Goal: Task Accomplishment & Management: Manage account settings

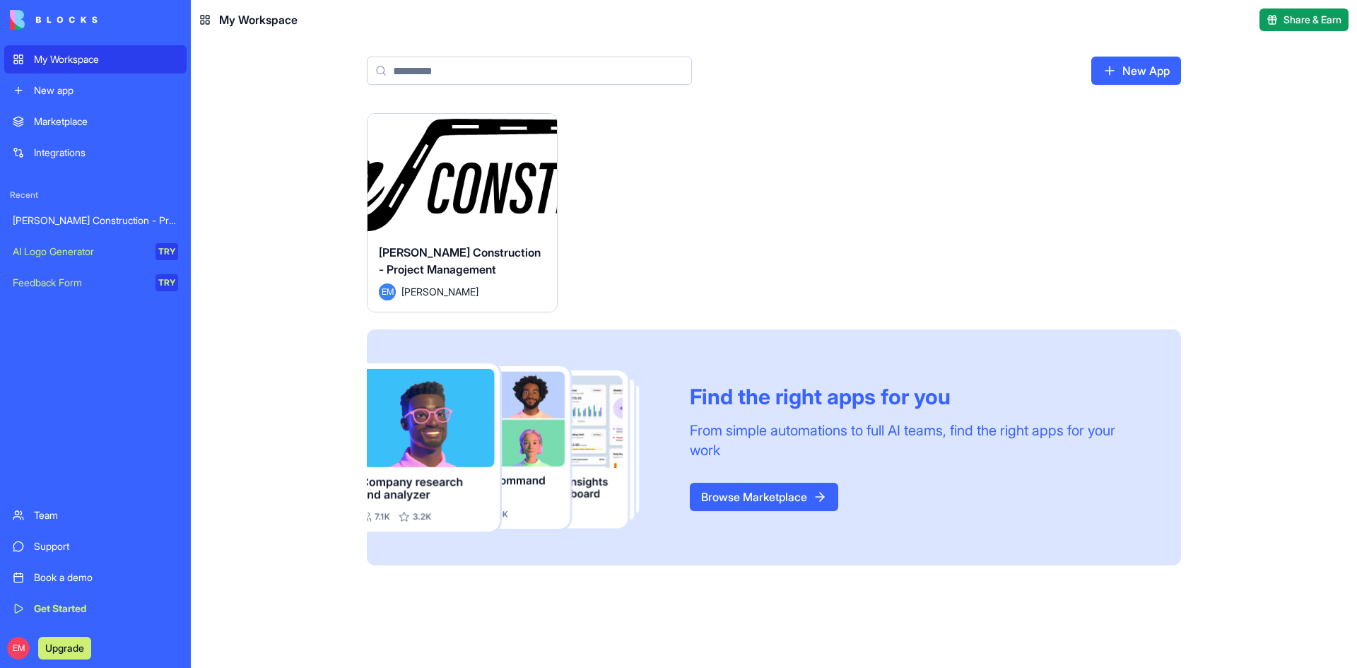
click at [469, 161] on button "Launch" at bounding box center [462, 173] width 106 height 28
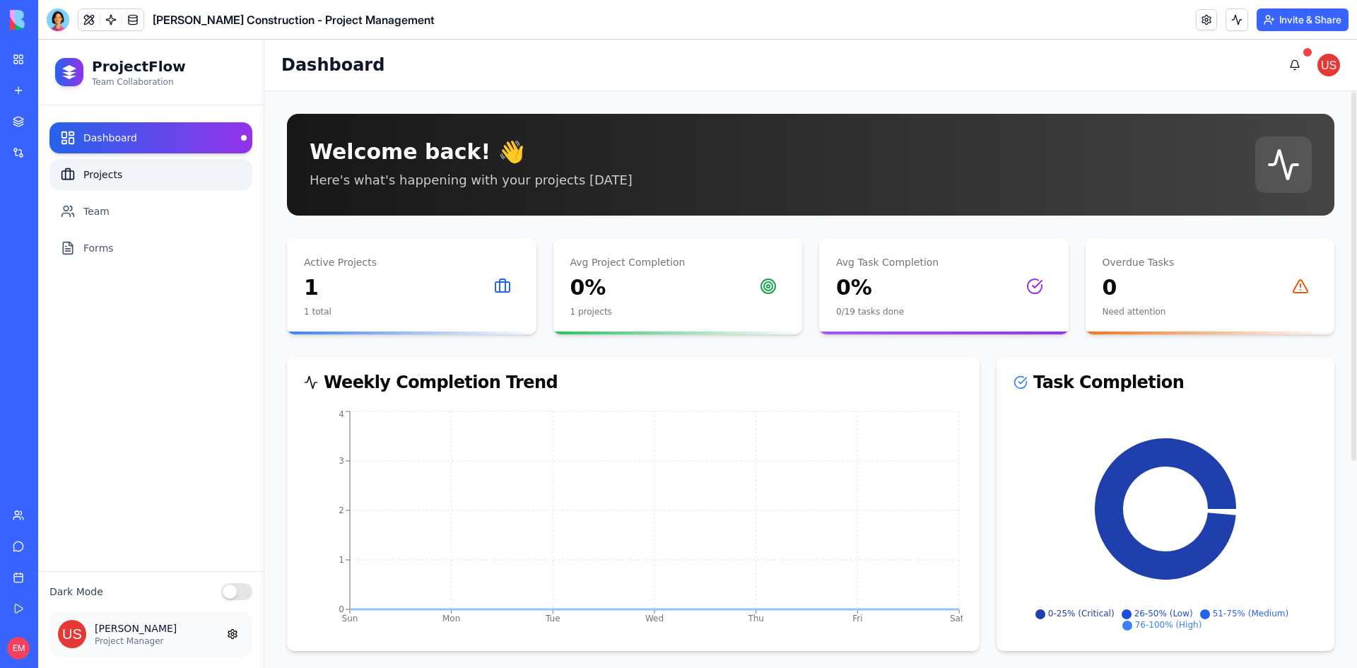
click at [136, 179] on link "Projects" at bounding box center [150, 174] width 203 height 31
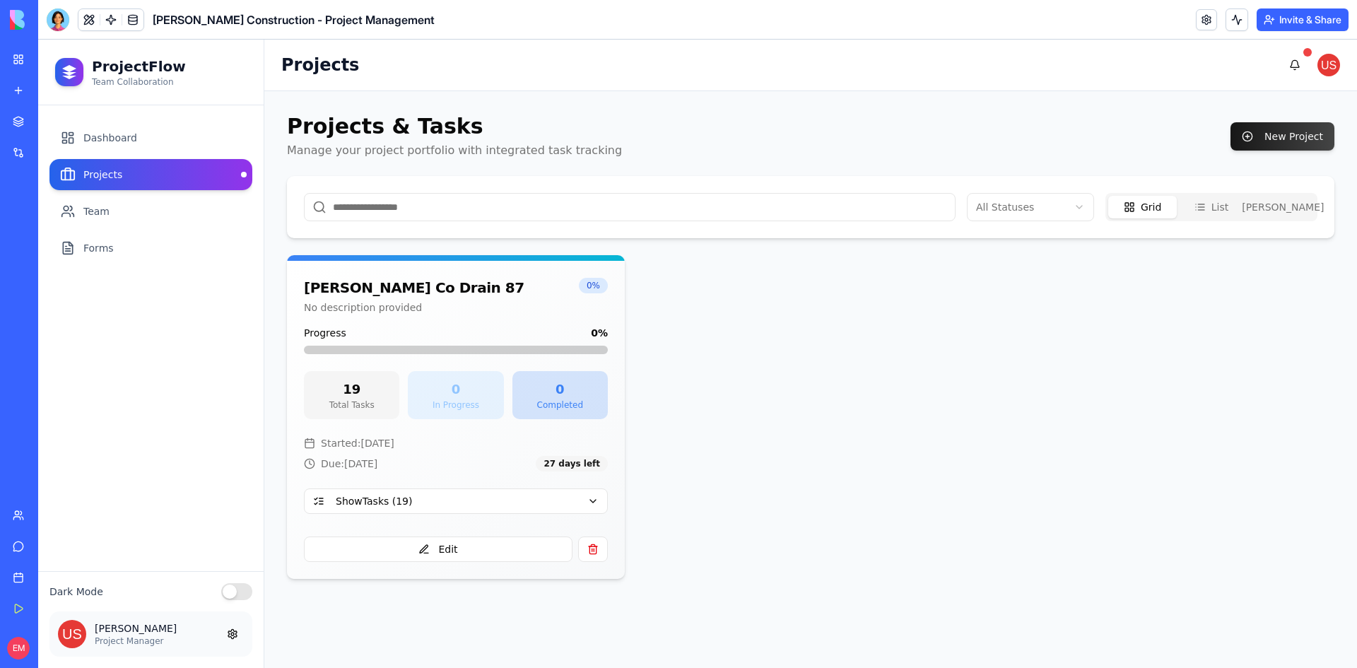
drag, startPoint x: 597, startPoint y: 500, endPoint x: 634, endPoint y: 487, distance: 38.9
click at [596, 500] on button "Show Tasks ( 19 )" at bounding box center [456, 500] width 304 height 25
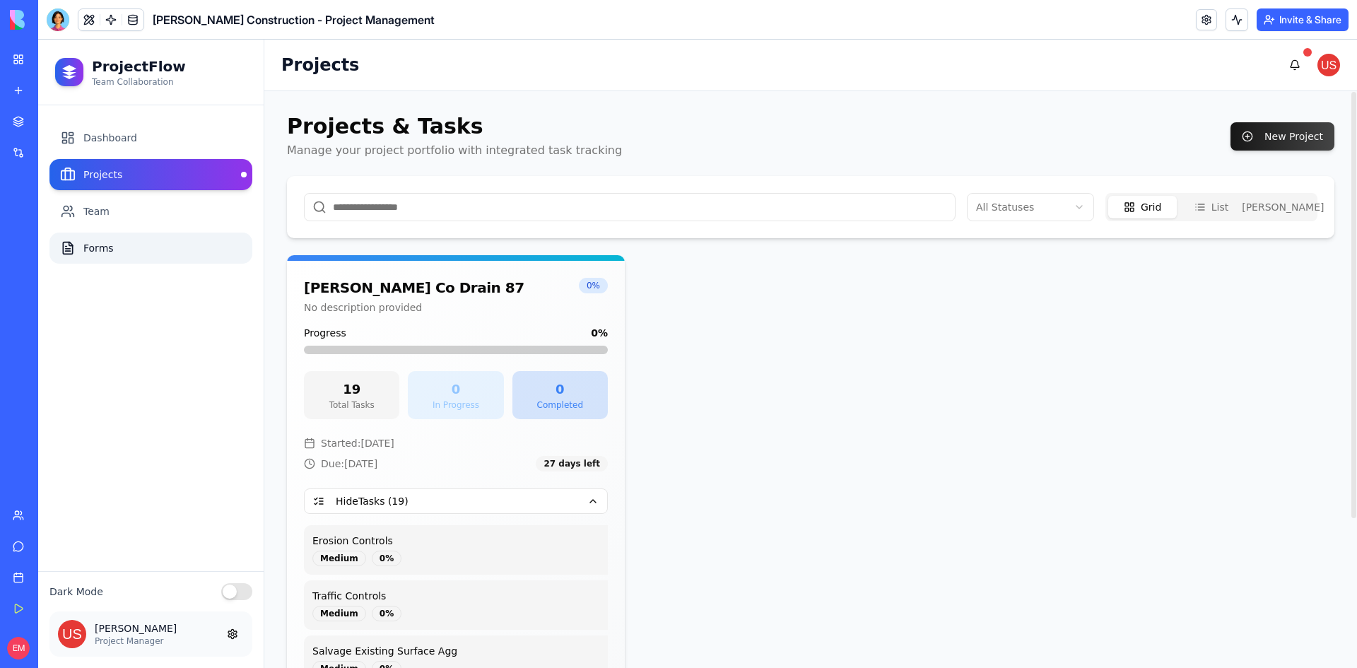
click at [153, 244] on link "Forms" at bounding box center [150, 247] width 203 height 31
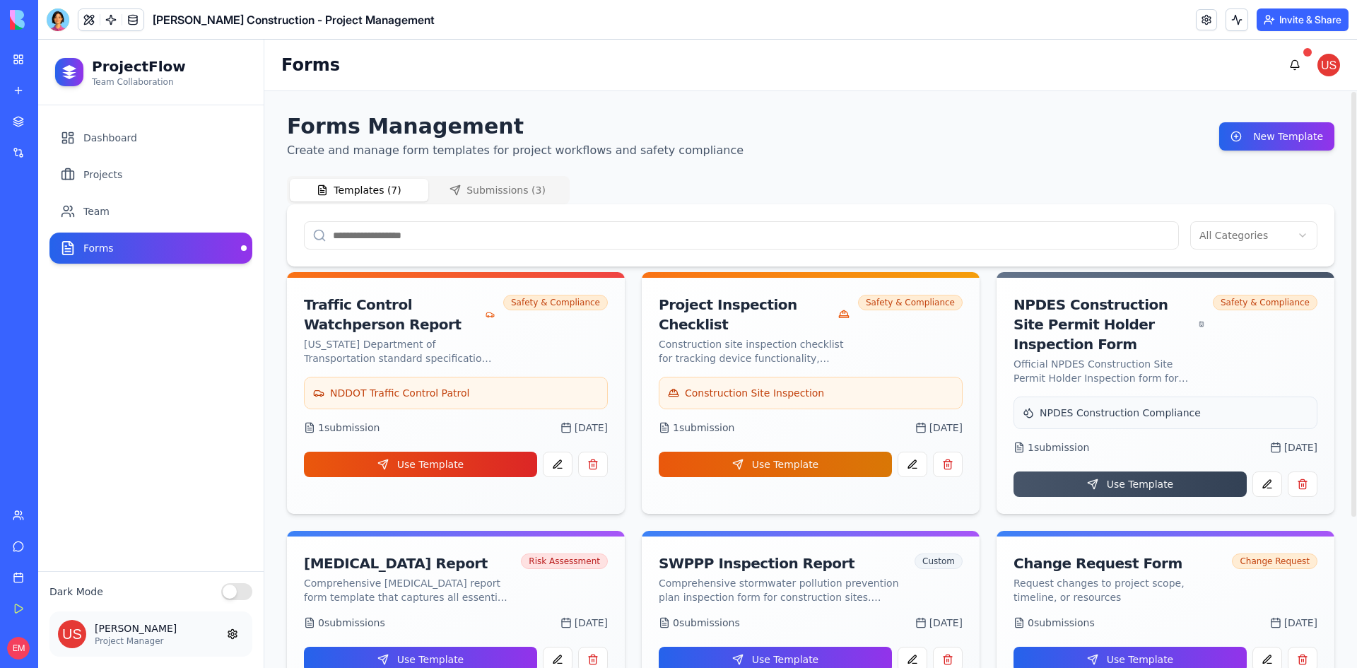
click at [524, 194] on button "Submissions ( 3 )" at bounding box center [497, 190] width 139 height 23
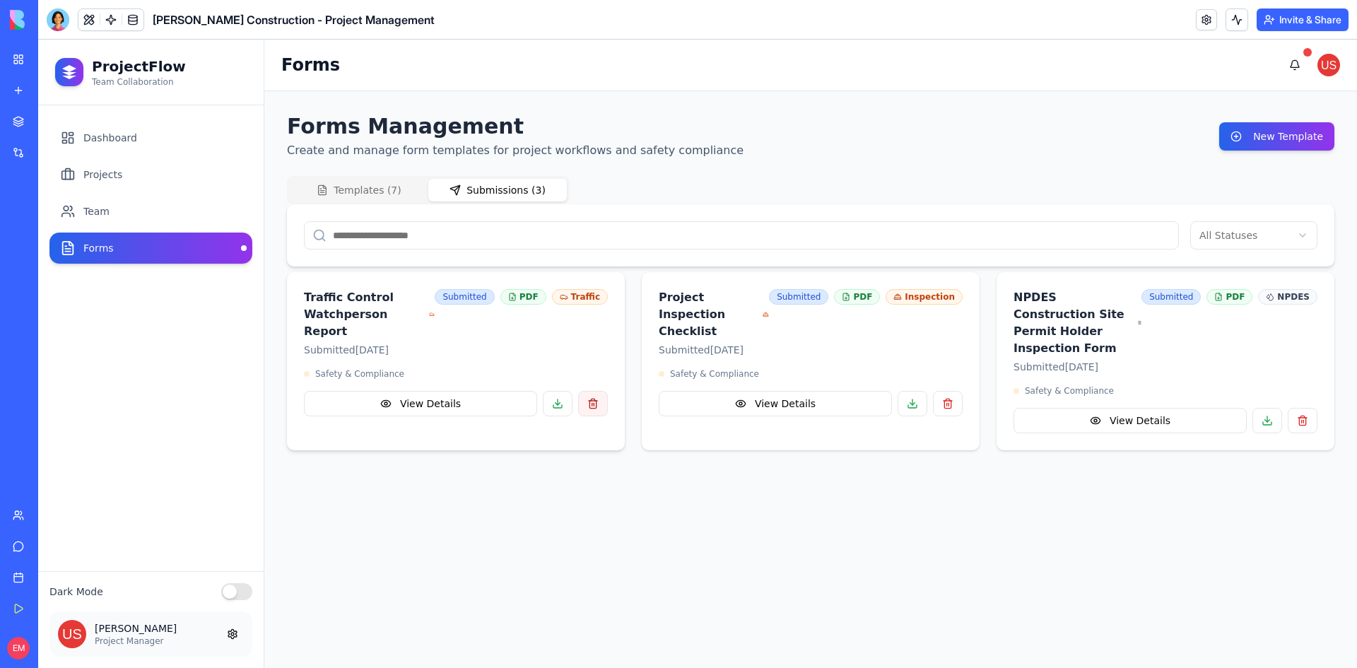
click at [595, 391] on button "button" at bounding box center [593, 403] width 30 height 25
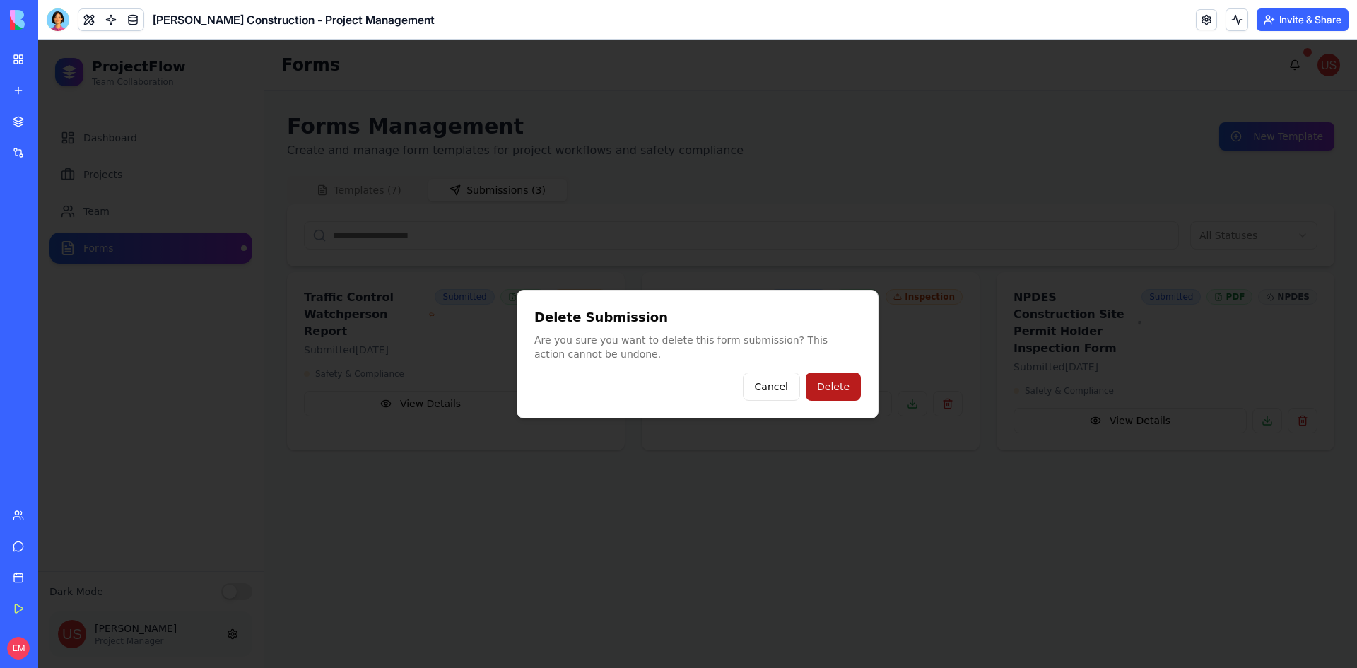
click at [825, 384] on button "Delete" at bounding box center [833, 386] width 55 height 28
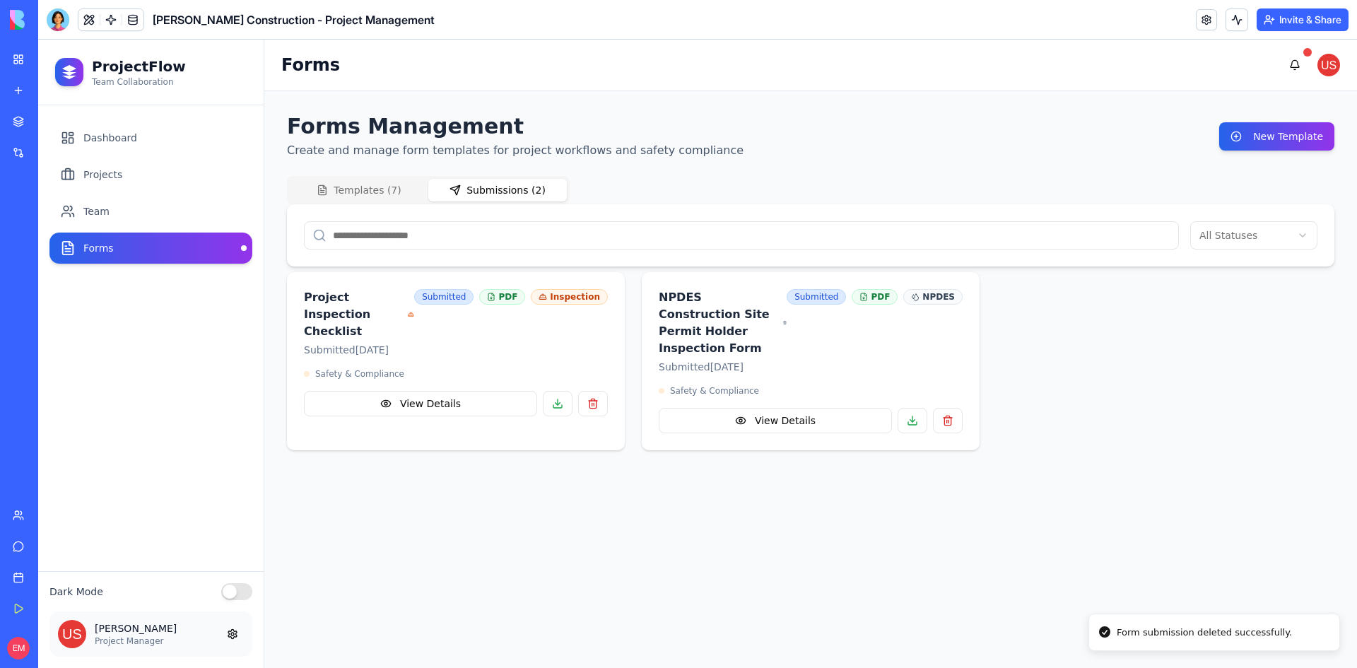
click at [604, 391] on button "button" at bounding box center [593, 403] width 30 height 25
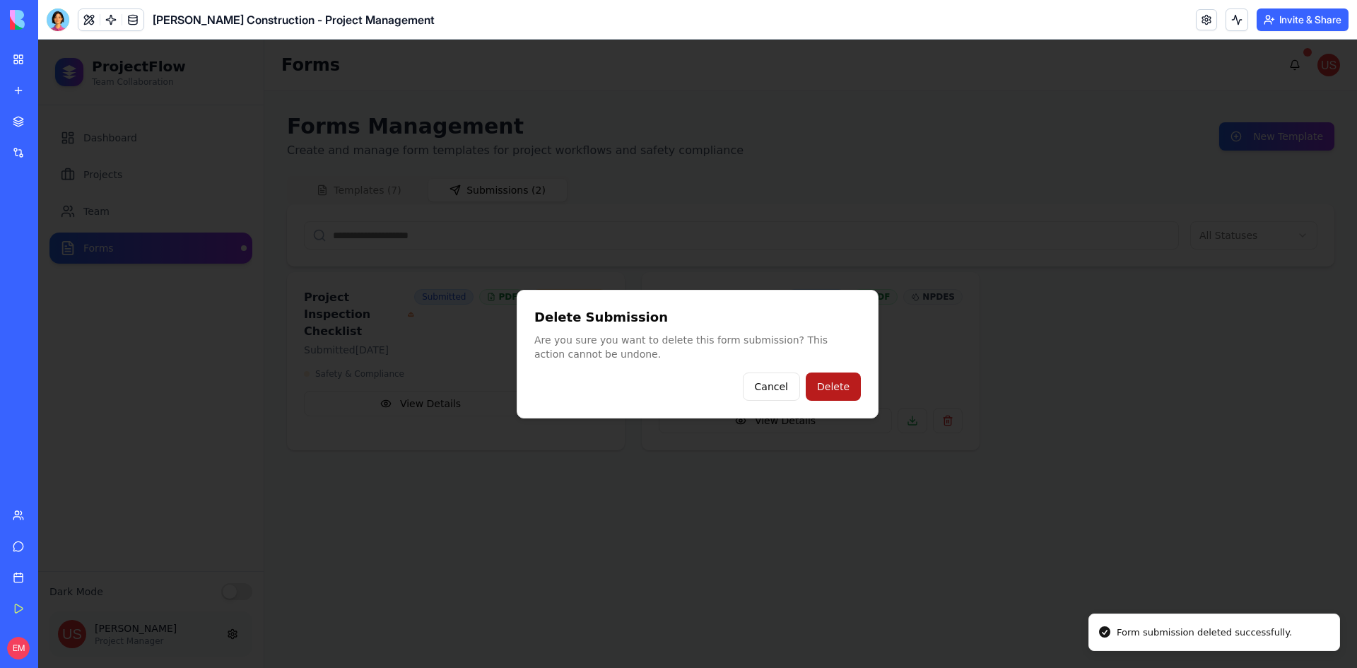
click at [856, 383] on button "Delete" at bounding box center [833, 386] width 55 height 28
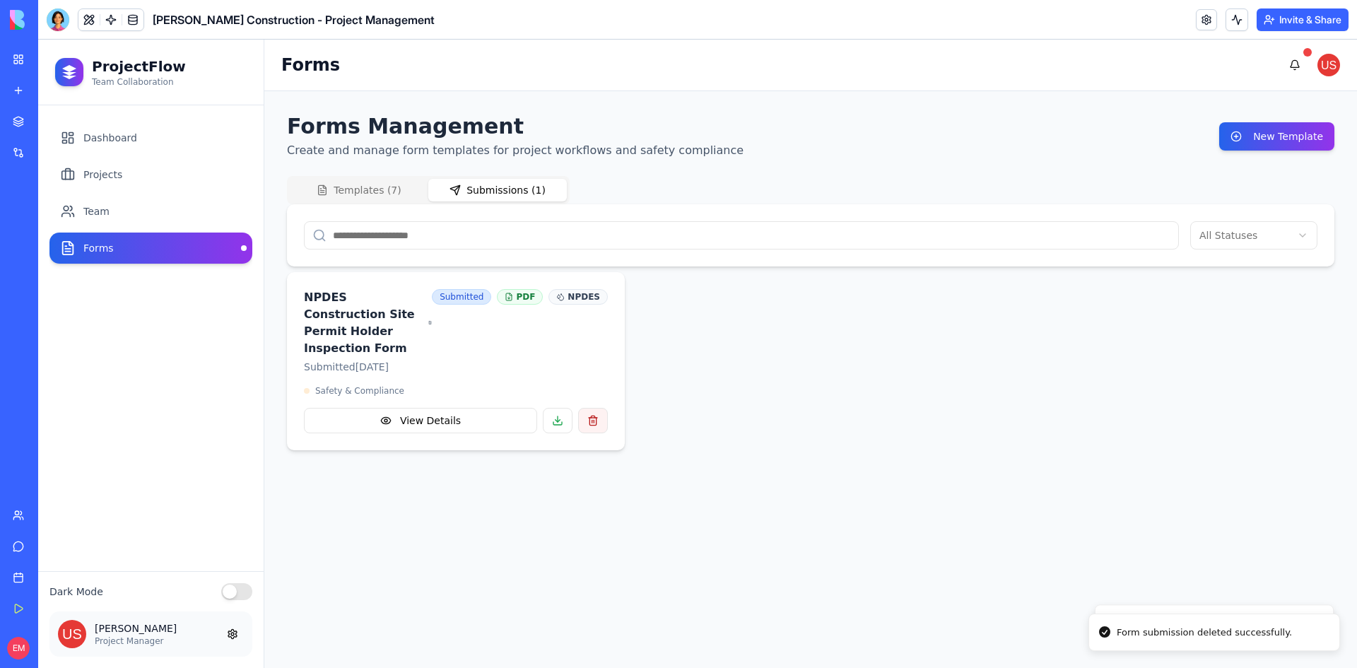
click at [597, 408] on button "button" at bounding box center [593, 420] width 30 height 25
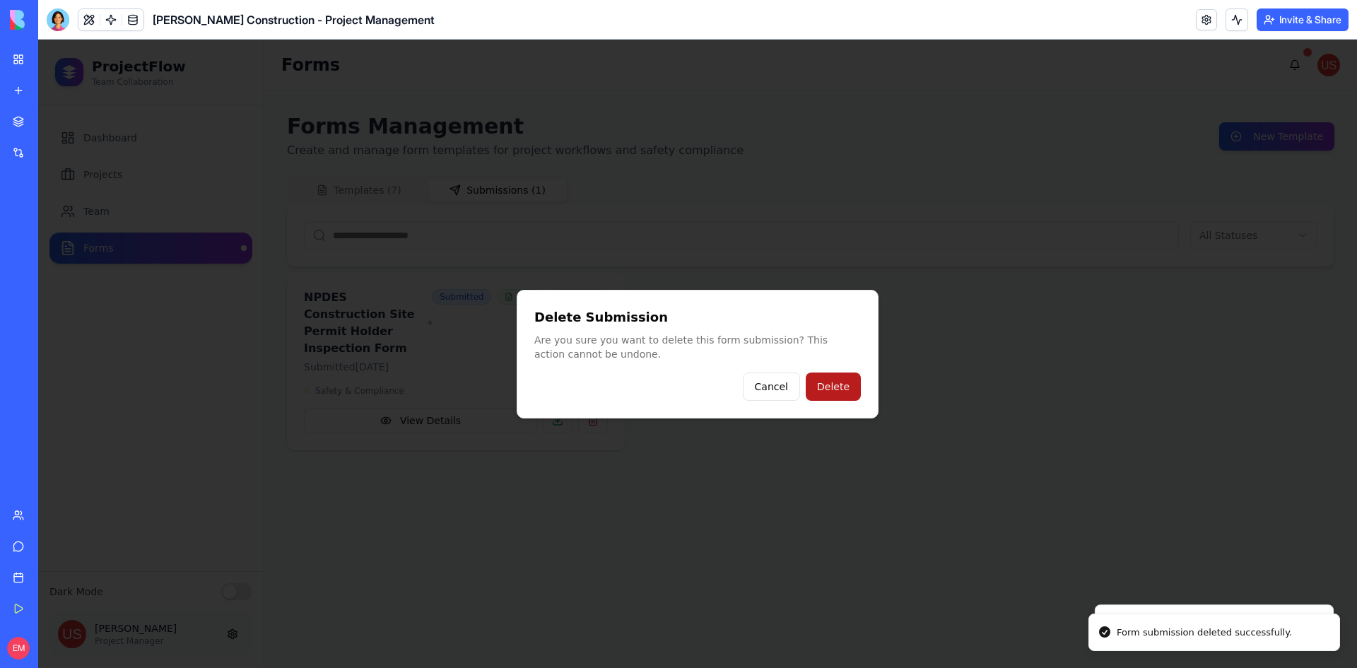
click at [844, 388] on button "Delete" at bounding box center [833, 386] width 55 height 28
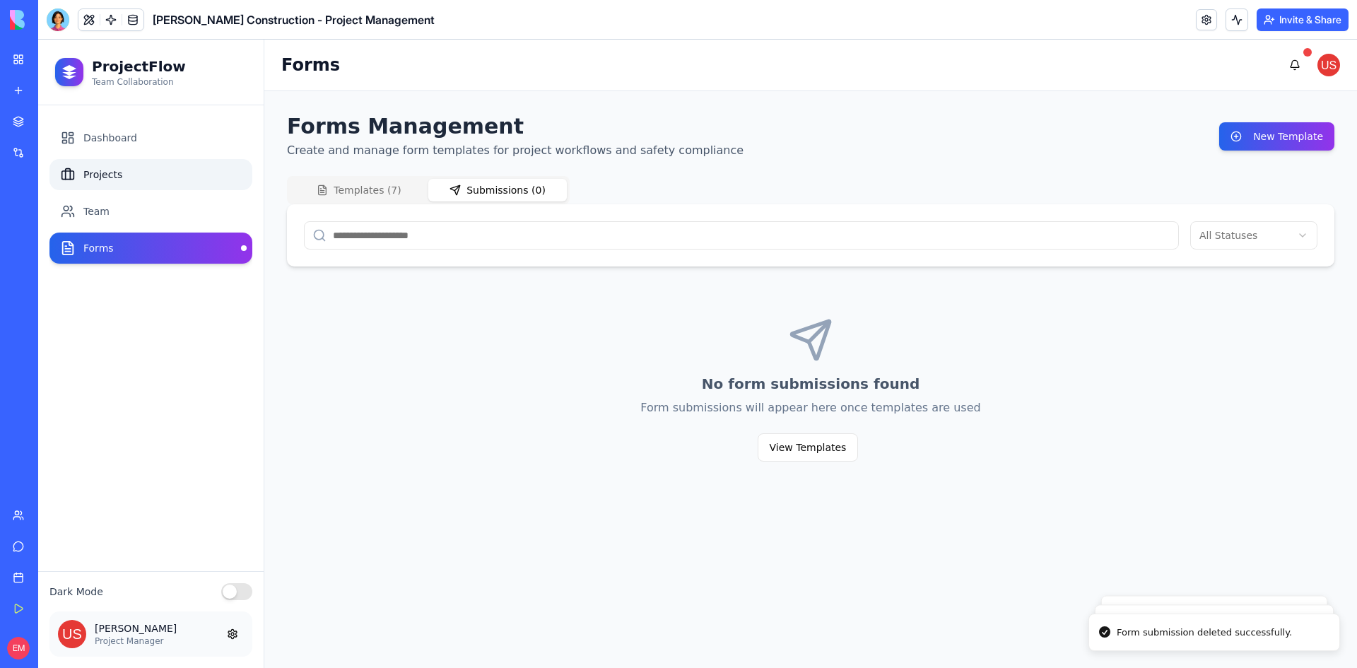
click at [155, 172] on link "Projects" at bounding box center [150, 174] width 203 height 31
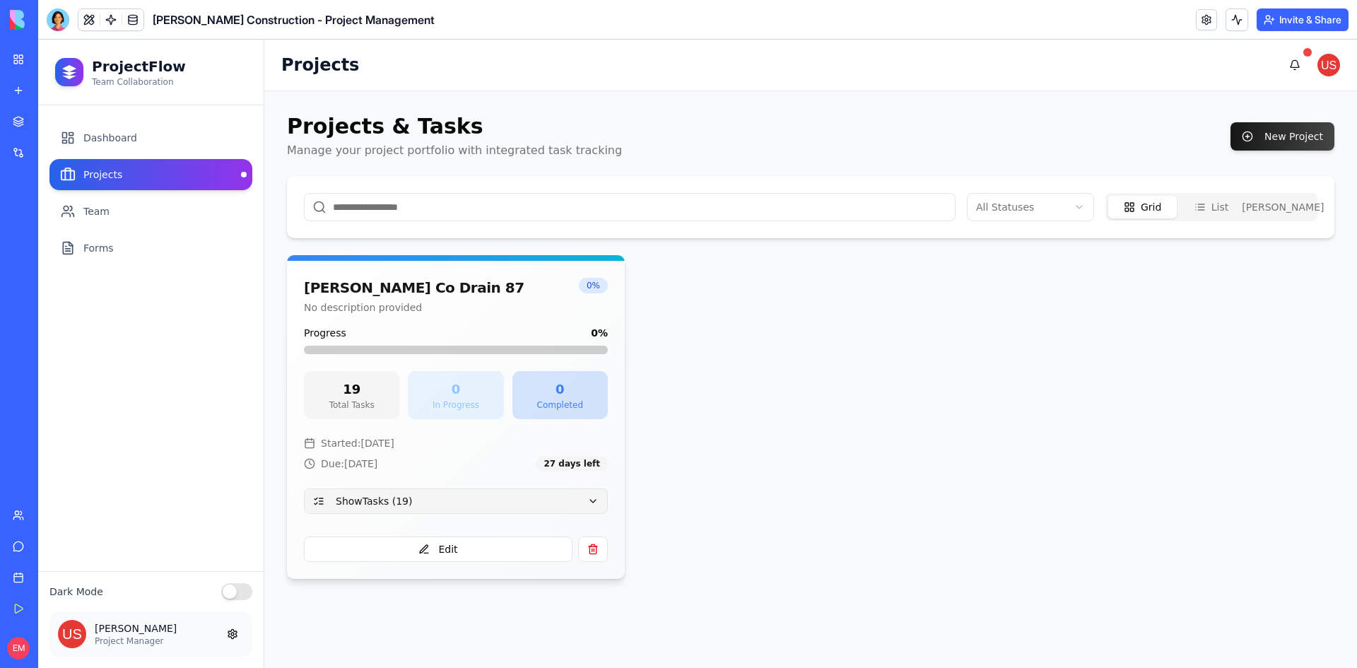
click at [590, 498] on button "Show Tasks ( 19 )" at bounding box center [456, 500] width 304 height 25
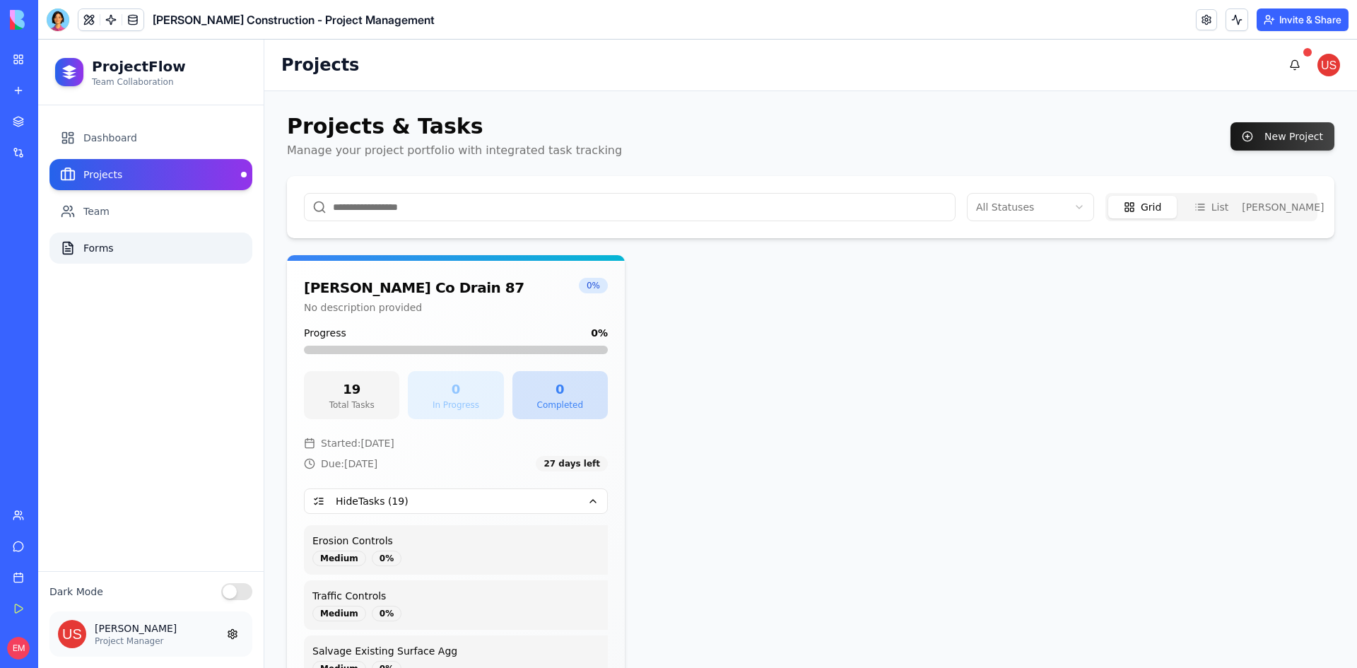
click at [153, 252] on link "Forms" at bounding box center [150, 247] width 203 height 31
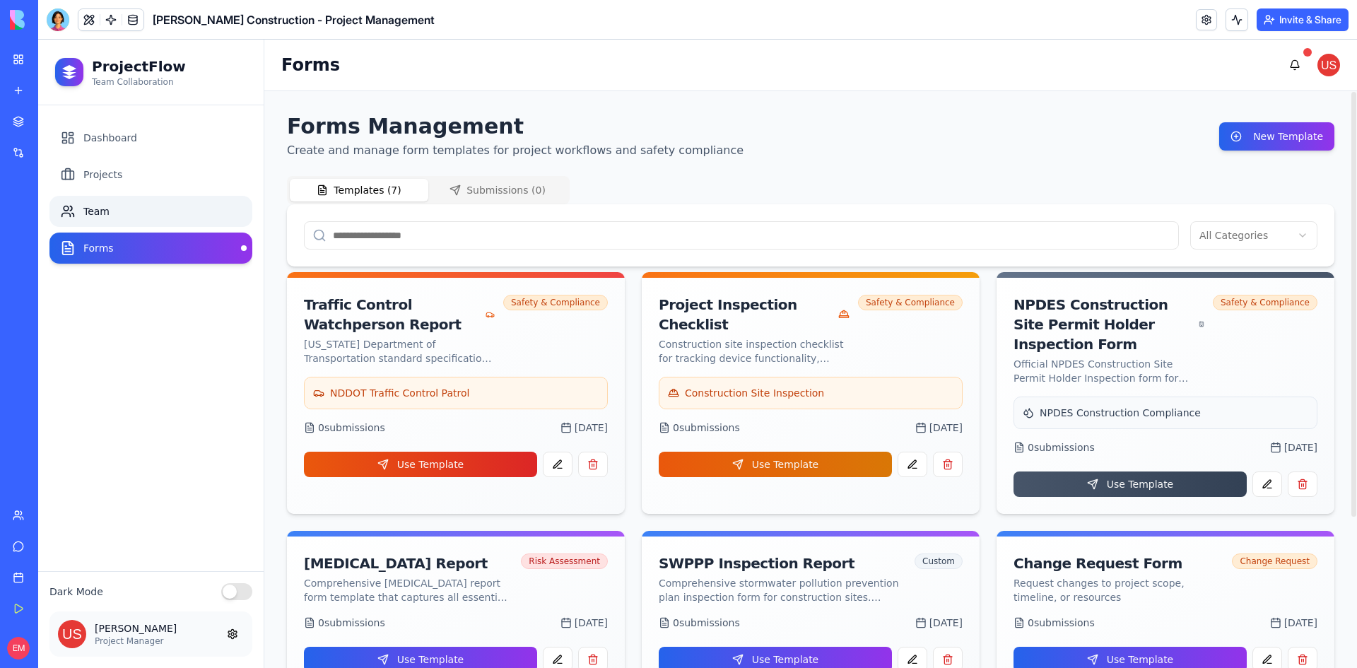
click at [125, 213] on link "Team" at bounding box center [150, 211] width 203 height 31
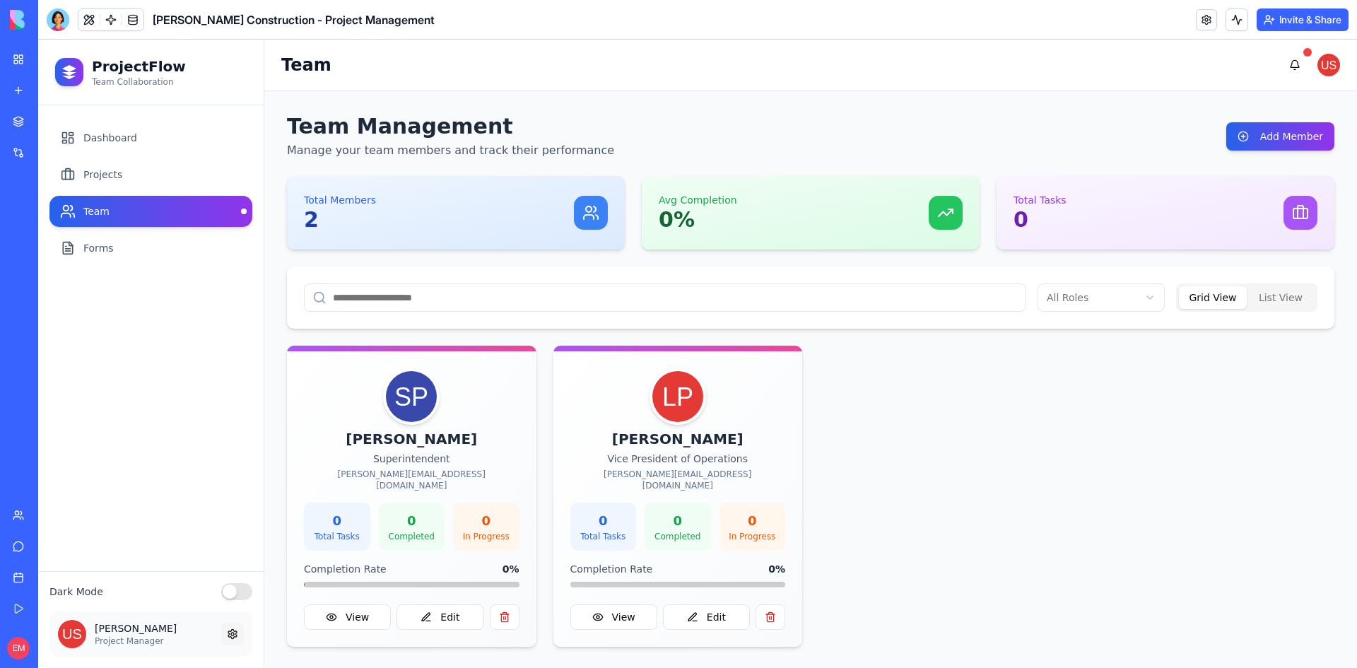
click at [237, 633] on button at bounding box center [232, 634] width 23 height 23
click at [228, 594] on button "button" at bounding box center [236, 591] width 31 height 17
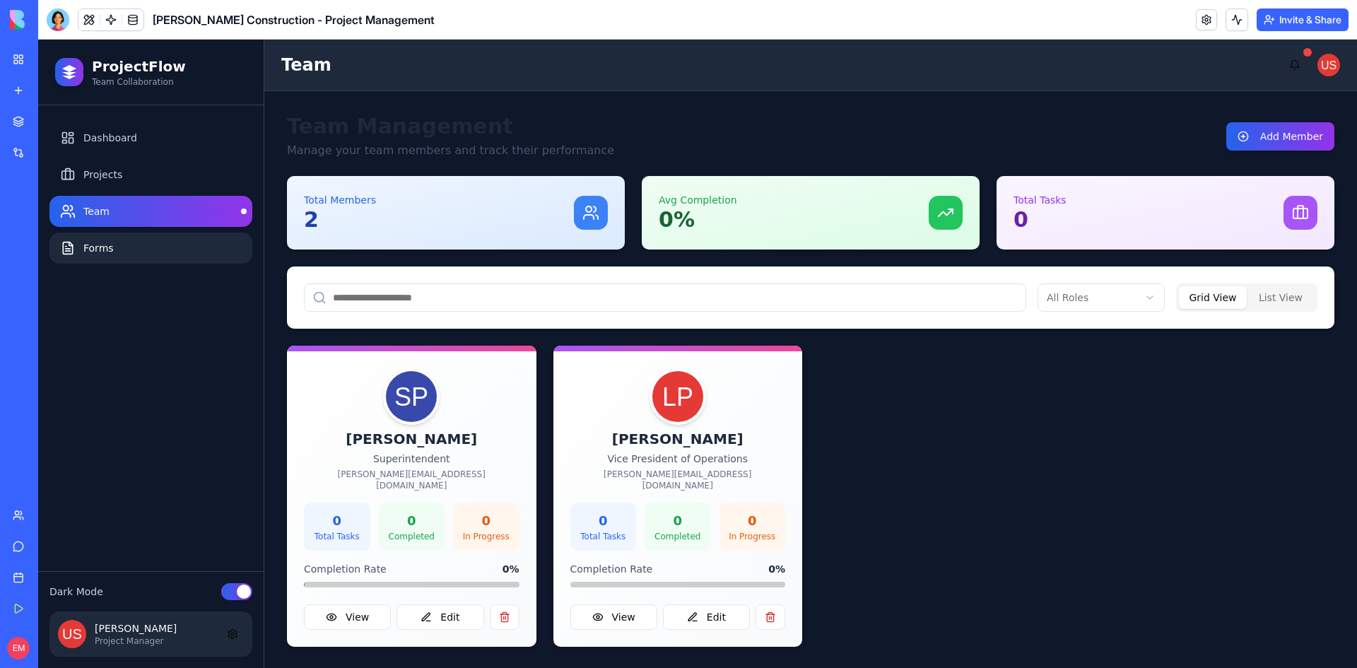
click at [152, 240] on link "Forms" at bounding box center [150, 247] width 203 height 31
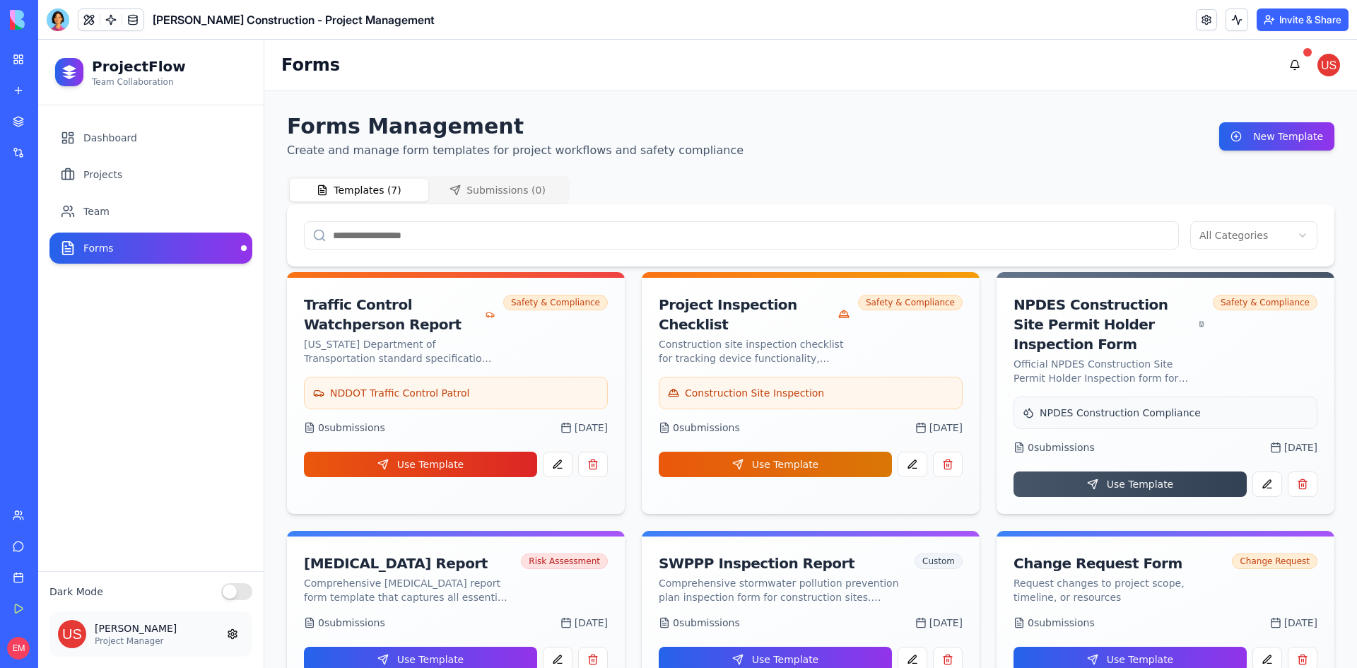
click at [248, 594] on button "button" at bounding box center [236, 591] width 31 height 17
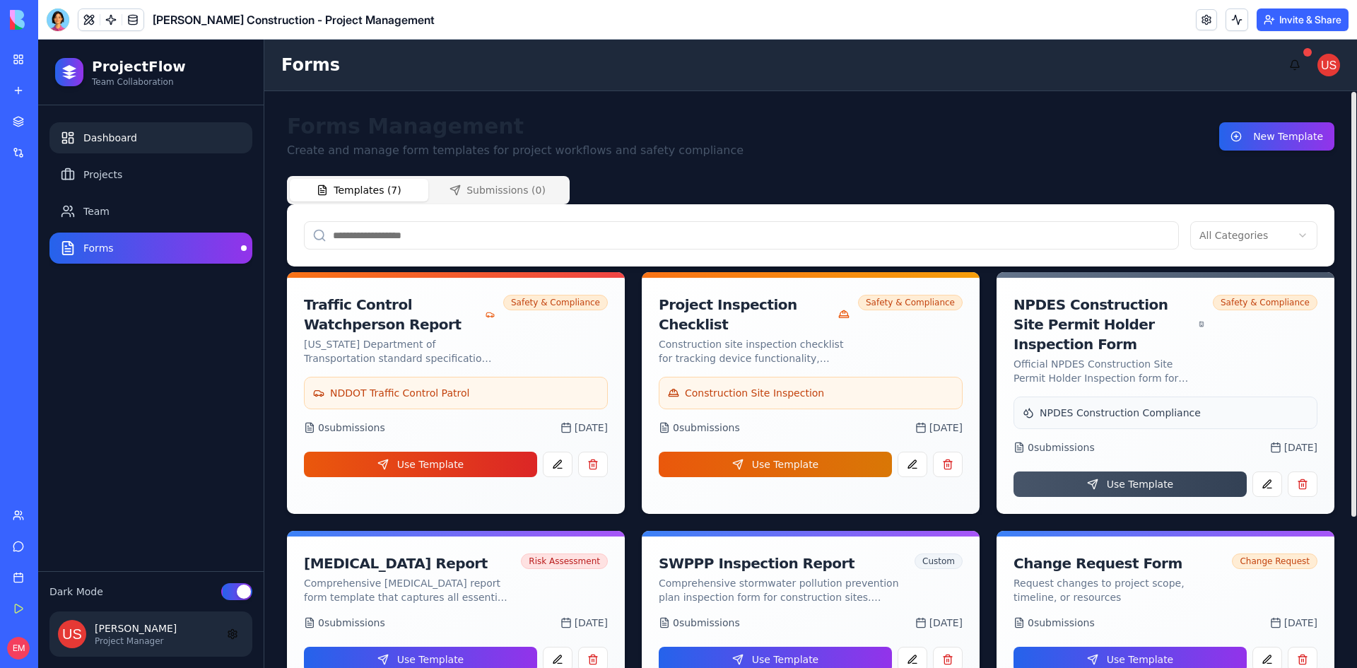
click at [173, 139] on link "Dashboard" at bounding box center [150, 137] width 203 height 31
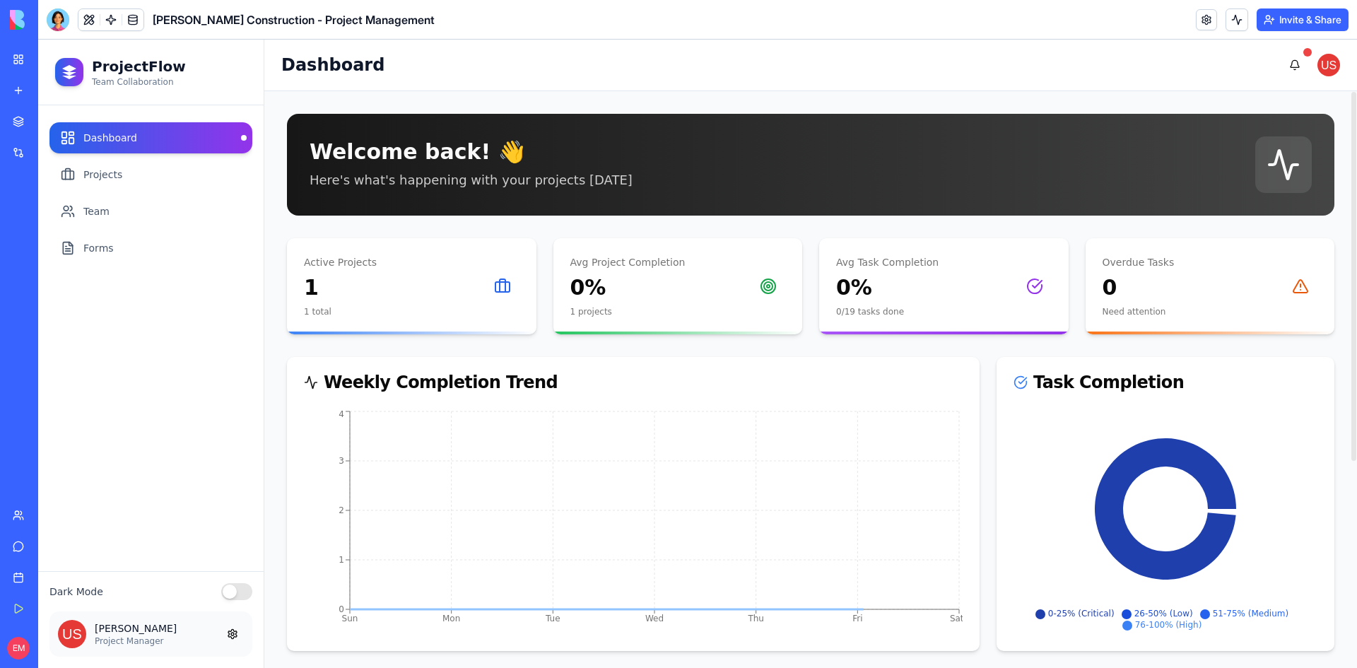
click at [235, 591] on button "button" at bounding box center [236, 591] width 31 height 17
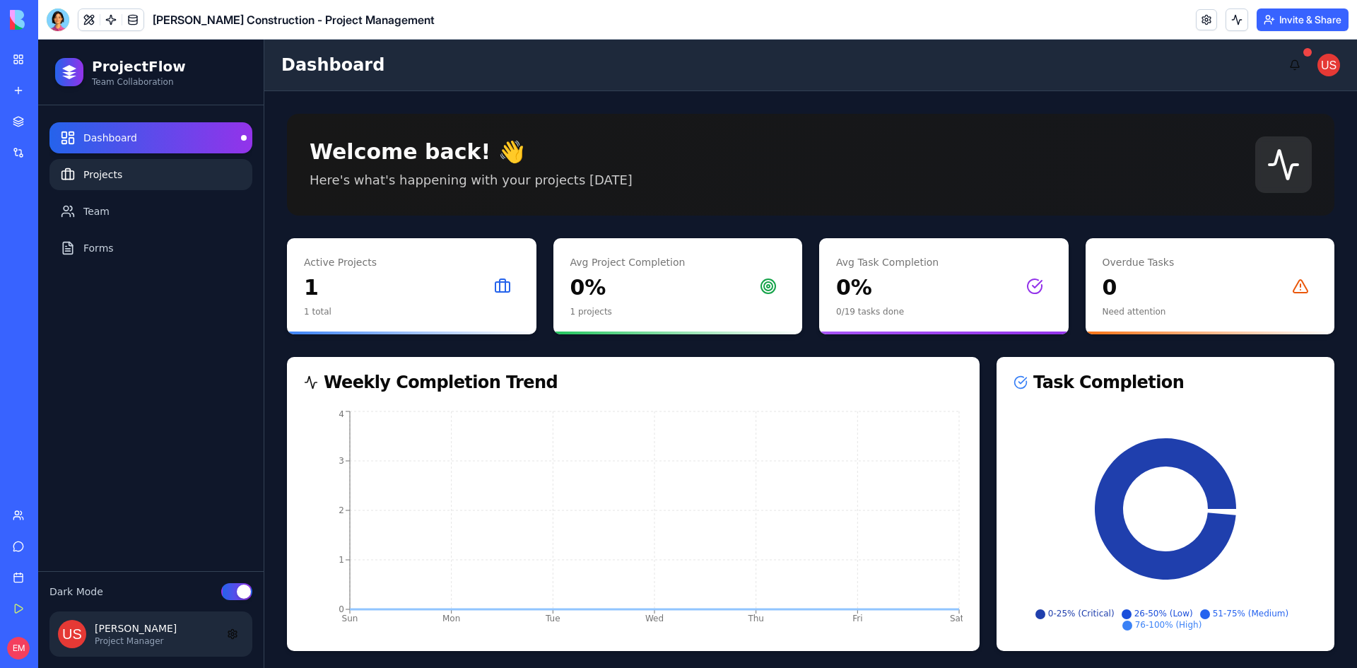
click at [148, 167] on link "Projects" at bounding box center [150, 174] width 203 height 31
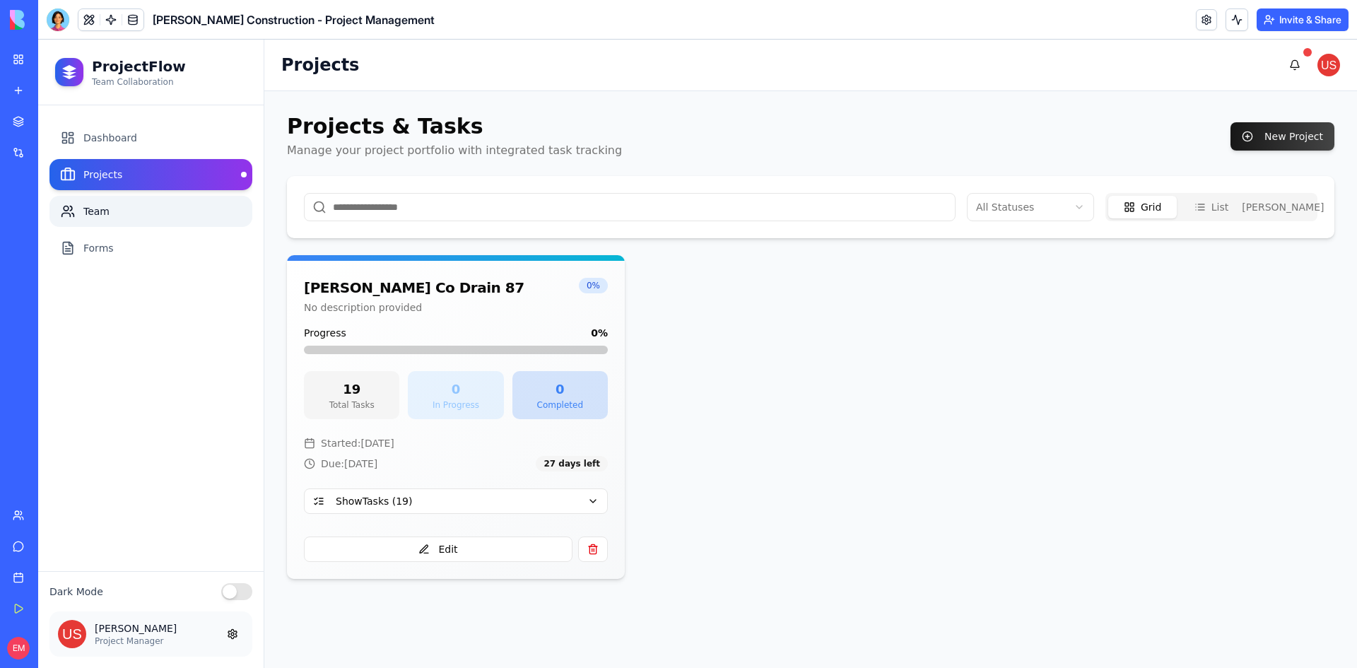
click at [102, 205] on link "Team" at bounding box center [150, 211] width 203 height 31
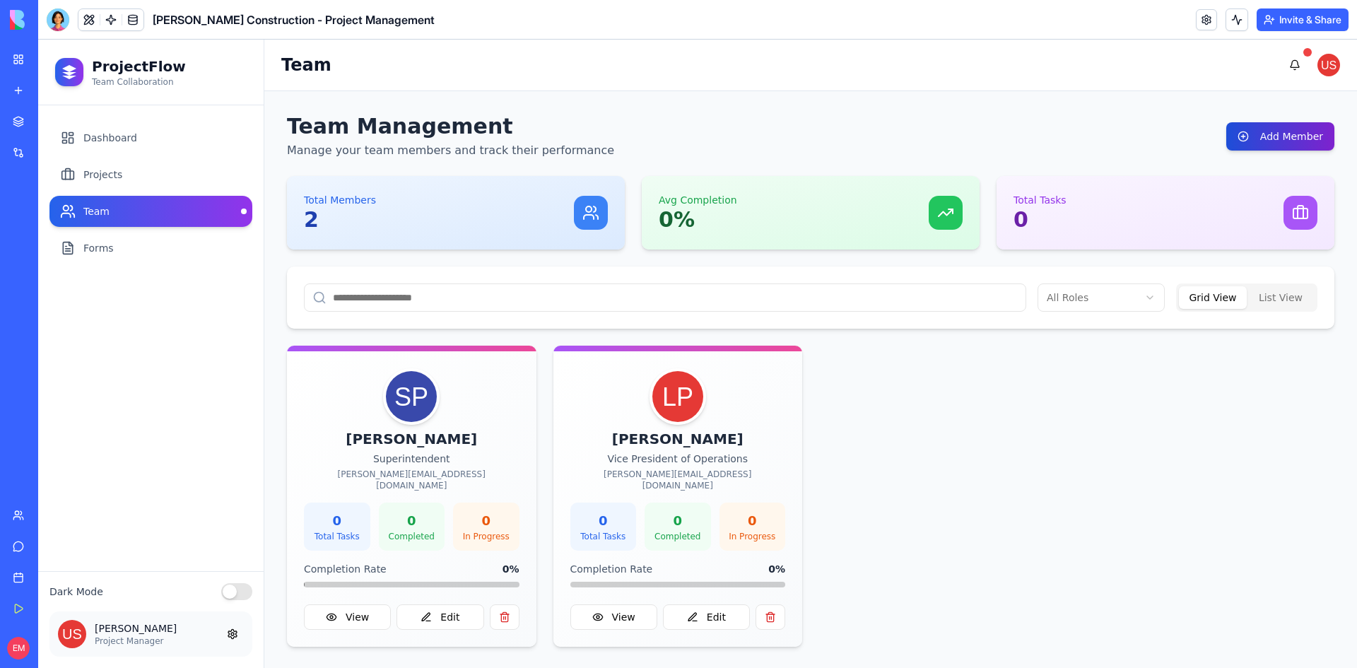
click at [1304, 126] on button "Add Member" at bounding box center [1280, 136] width 108 height 28
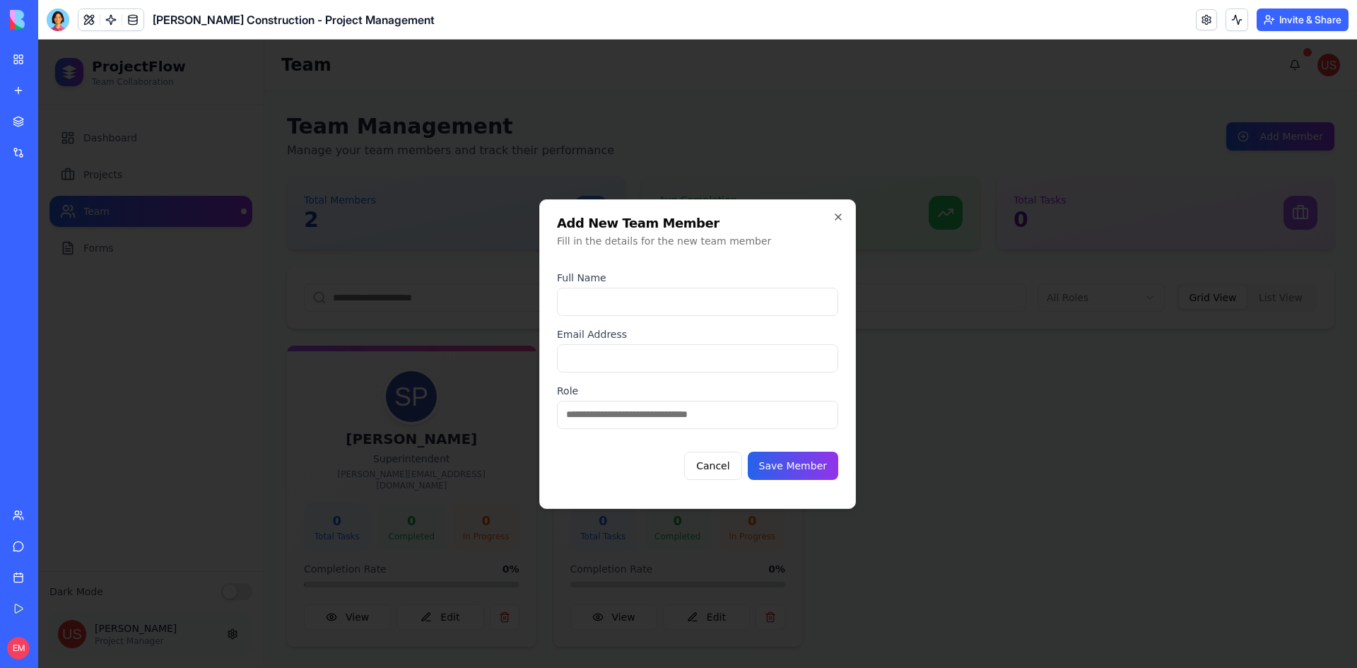
click at [638, 355] on input "email" at bounding box center [697, 358] width 281 height 28
click at [641, 309] on input at bounding box center [697, 302] width 281 height 28
type input "**********"
click at [627, 356] on input "email" at bounding box center [697, 358] width 281 height 28
type input "**********"
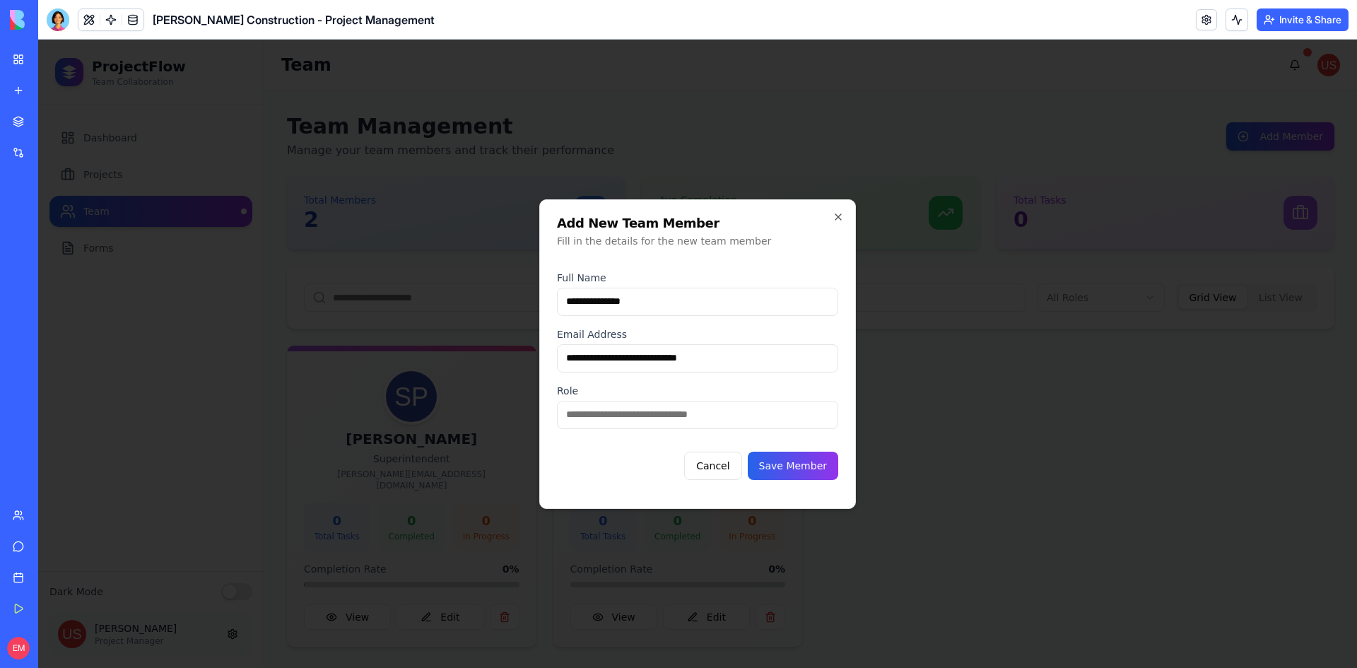
click at [632, 415] on input at bounding box center [697, 415] width 281 height 28
click at [695, 416] on input "**********" at bounding box center [697, 415] width 281 height 28
type input "**********"
click at [798, 469] on button "Save Member" at bounding box center [793, 466] width 90 height 28
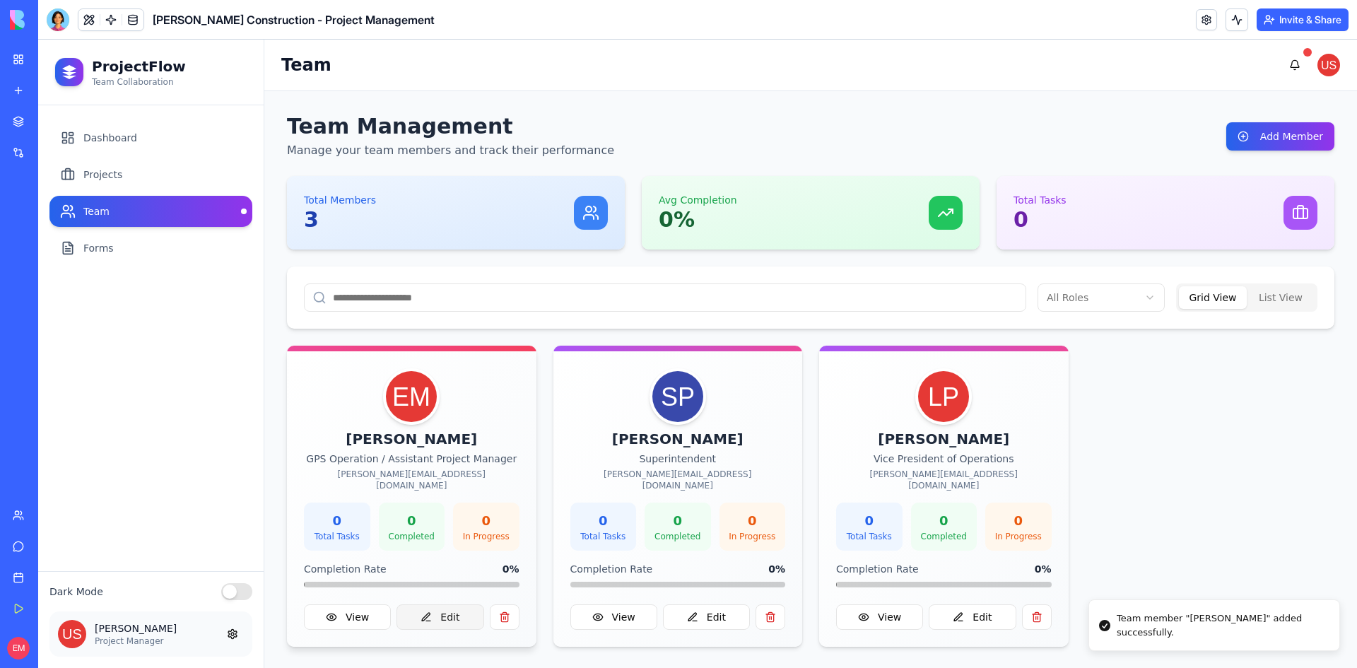
click at [462, 604] on button "Edit" at bounding box center [439, 616] width 87 height 25
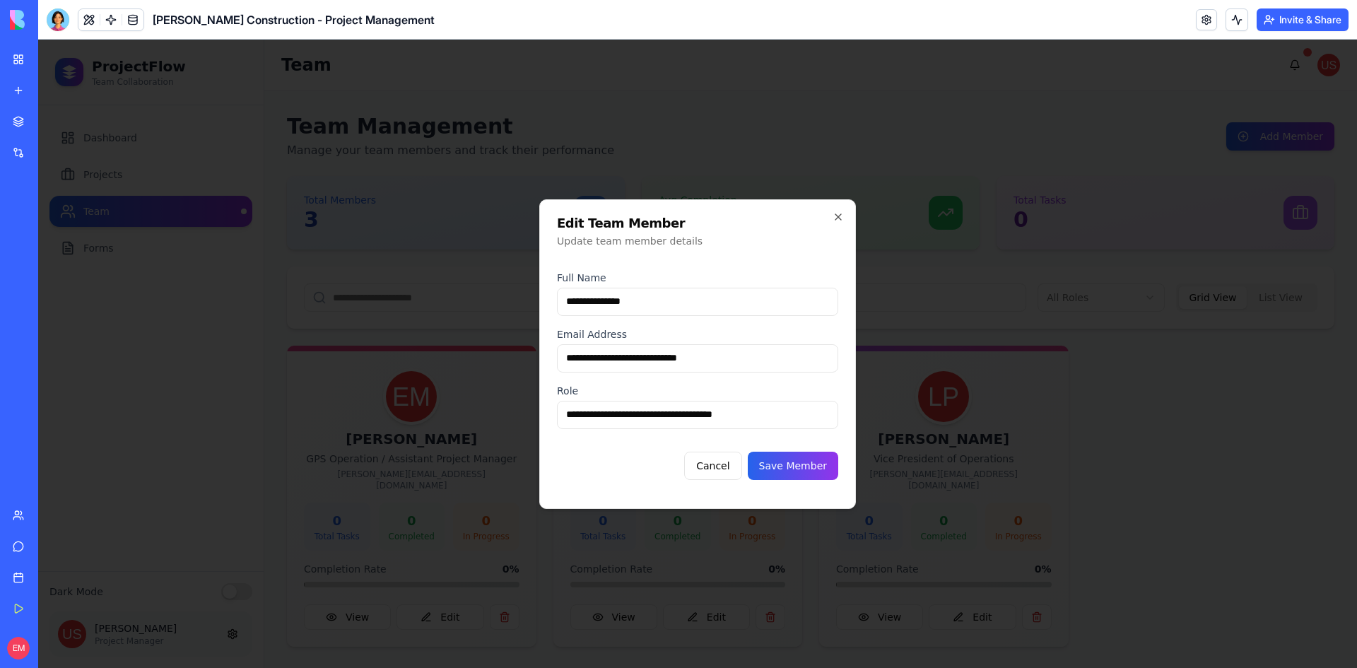
click at [629, 413] on input "**********" at bounding box center [697, 415] width 281 height 28
type input "**********"
click at [802, 469] on button "Save Member" at bounding box center [793, 466] width 90 height 28
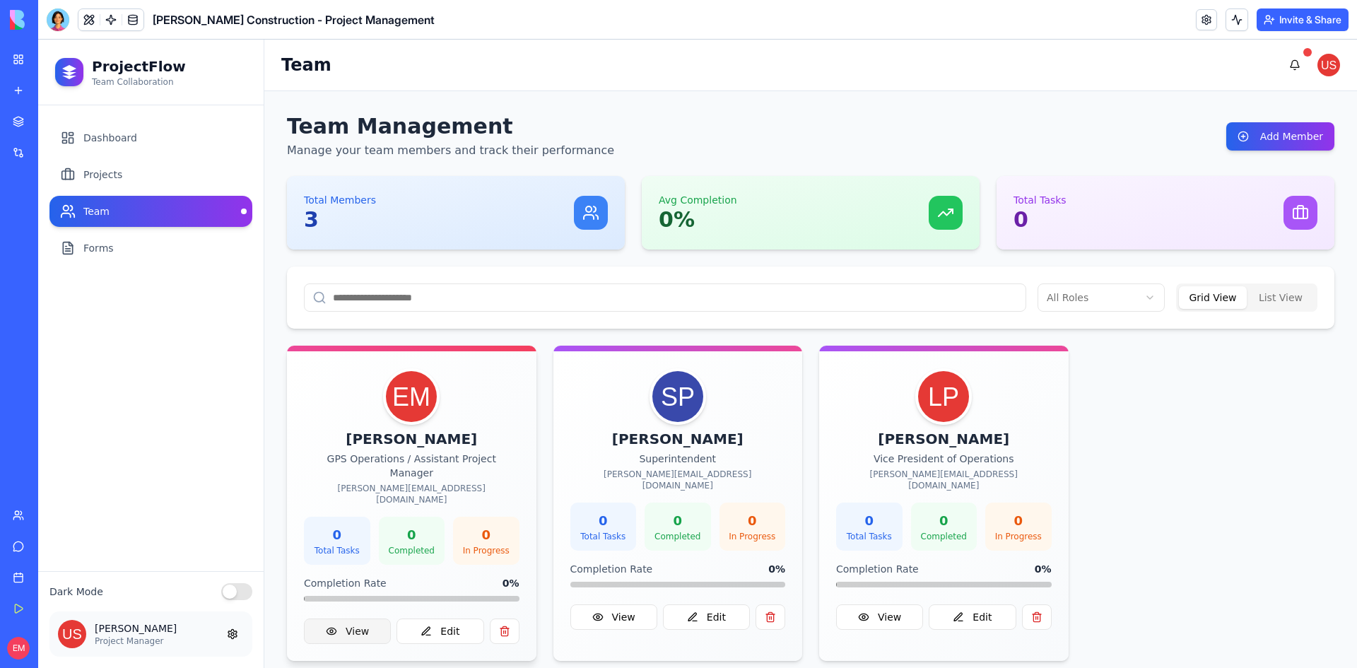
click at [344, 618] on button "View" at bounding box center [347, 630] width 87 height 25
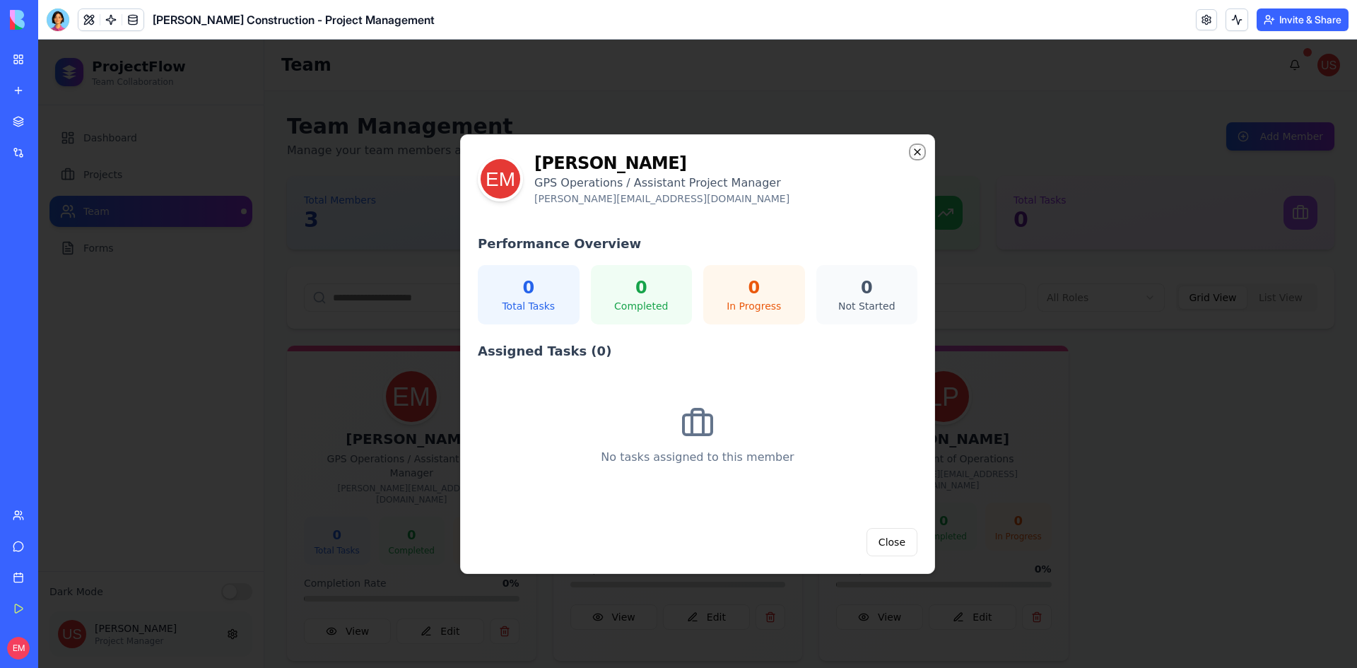
click at [921, 146] on icon "button" at bounding box center [917, 151] width 11 height 11
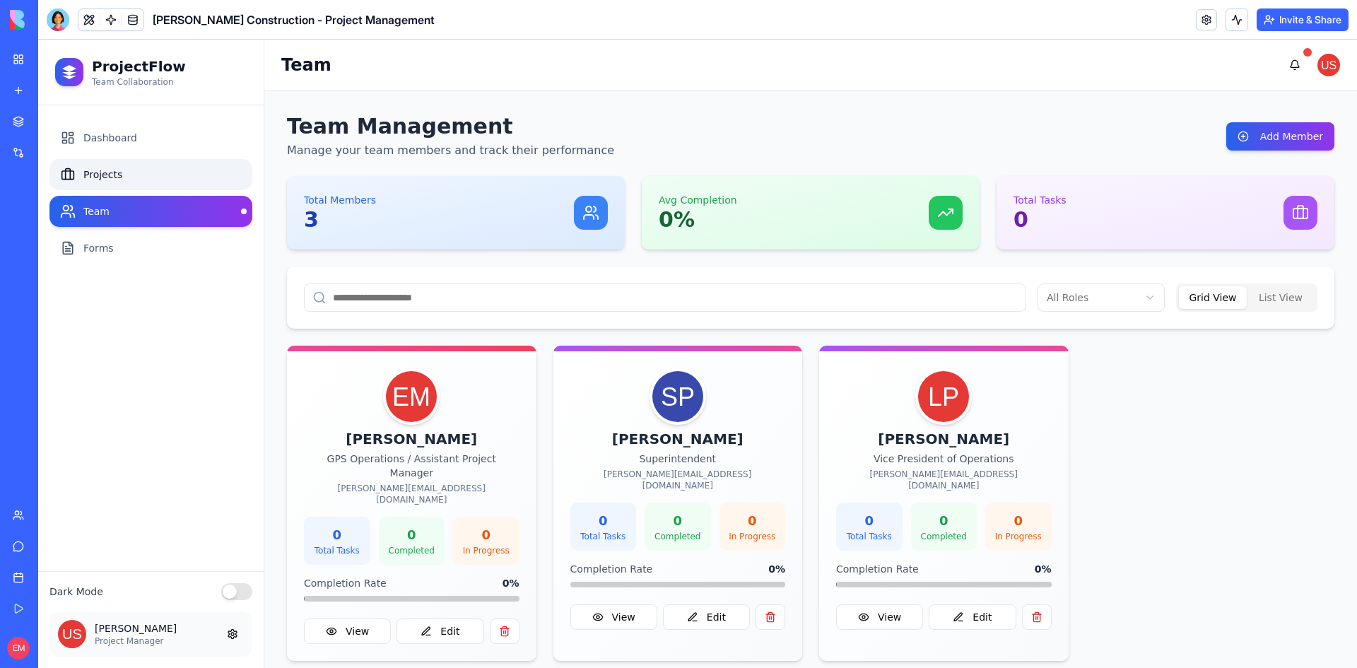
click at [167, 163] on link "Projects" at bounding box center [150, 174] width 203 height 31
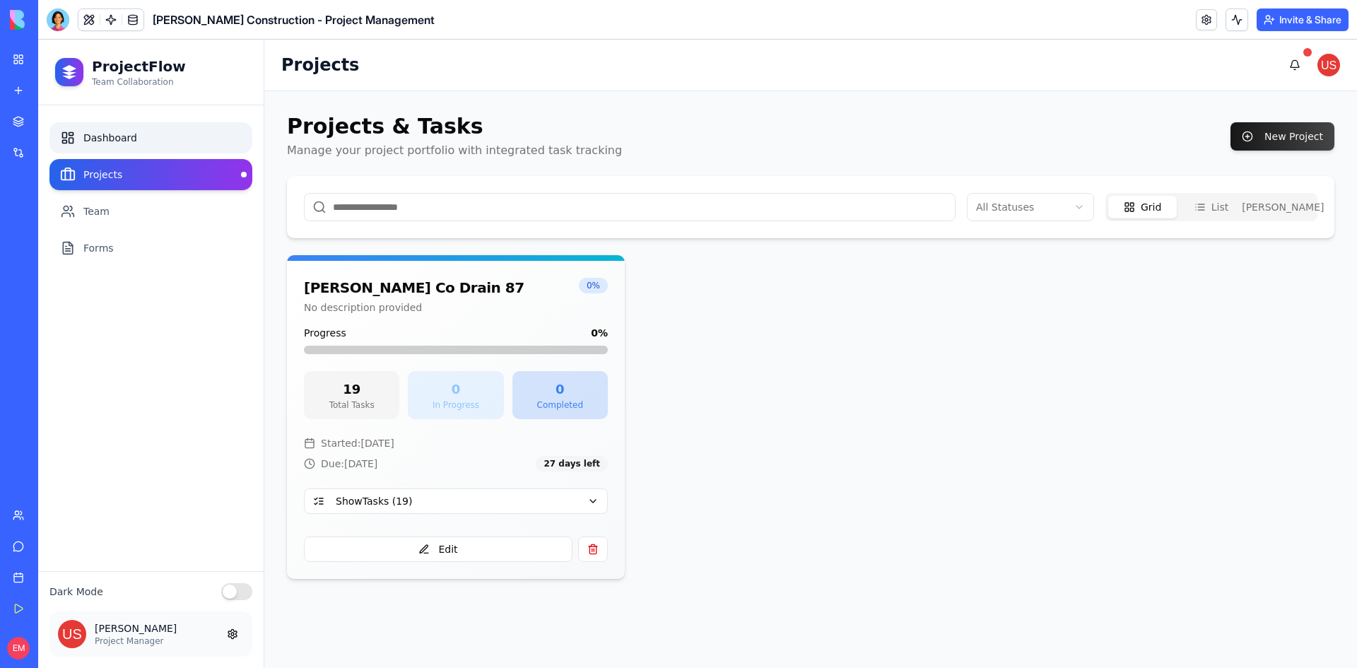
click at [164, 138] on link "Dashboard" at bounding box center [150, 137] width 203 height 31
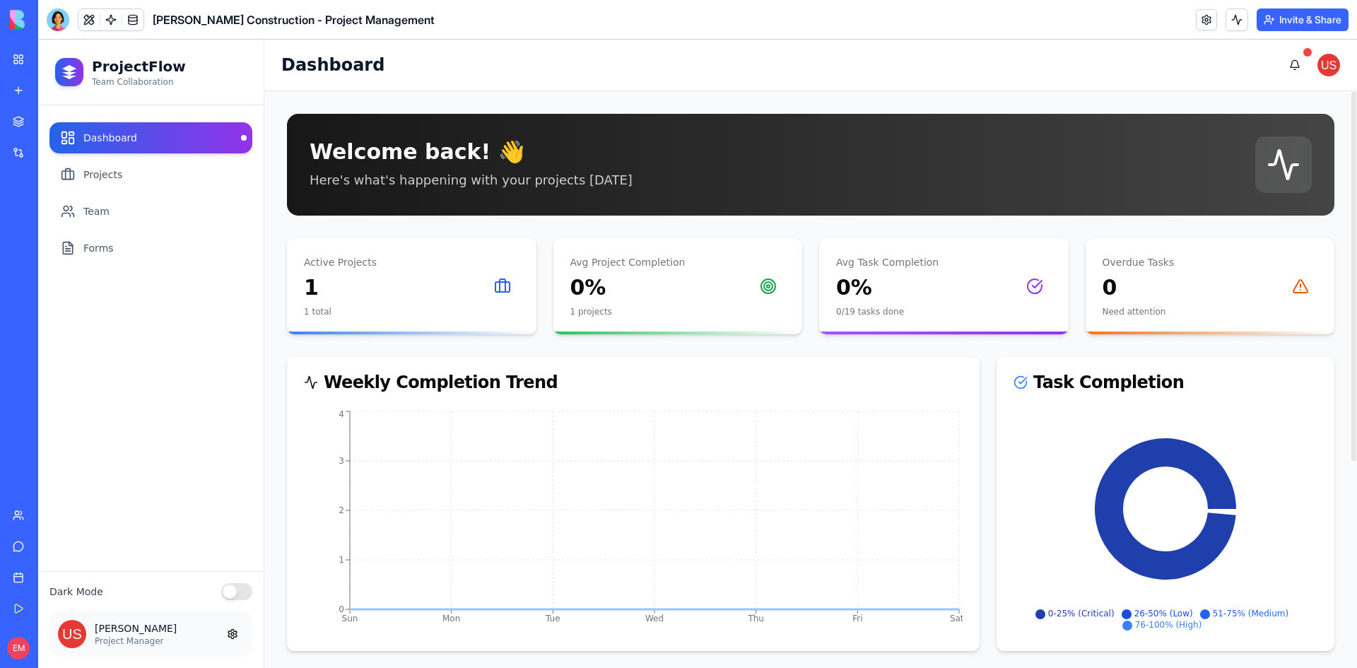
click at [525, 166] on div "Welcome back! 👋 Here's what's happening with your projects [DATE]" at bounding box center [471, 164] width 323 height 51
